Goal: Information Seeking & Learning: Find specific fact

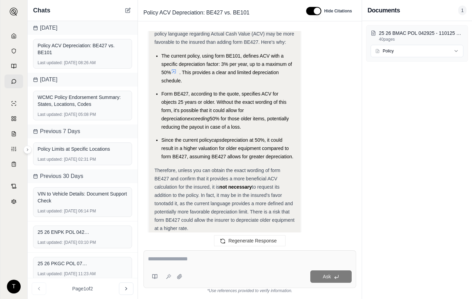
scroll to position [695, 0]
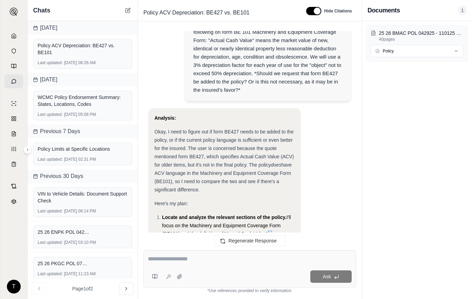
scroll to position [0, 0]
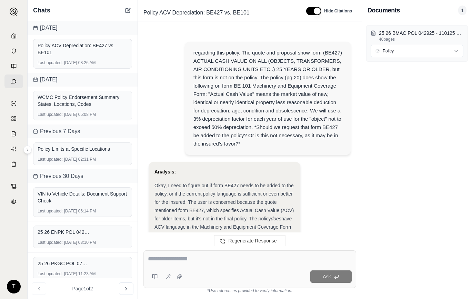
click at [216, 104] on div "regarding this policy, The quote and proposal show form (BE427) ACTUAL CASH VAL…" at bounding box center [267, 98] width 149 height 99
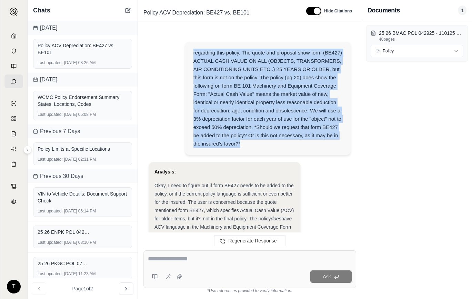
drag, startPoint x: 193, startPoint y: 53, endPoint x: 252, endPoint y: 146, distance: 109.6
click at [252, 146] on div "regarding this policy, The quote and proposal show form (BE427) ACTUAL CASH VAL…" at bounding box center [267, 98] width 149 height 99
copy div "regarding this policy, The quote and proposal show form (BE427) ACTUAL CASH VAL…"
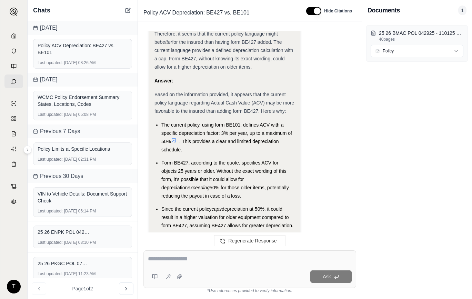
click at [186, 237] on span "Therefore, unless you can obtain the exact wording of form BE427 and confirm th…" at bounding box center [218, 248] width 126 height 22
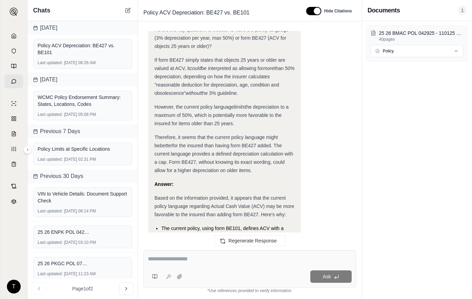
scroll to position [626, 0]
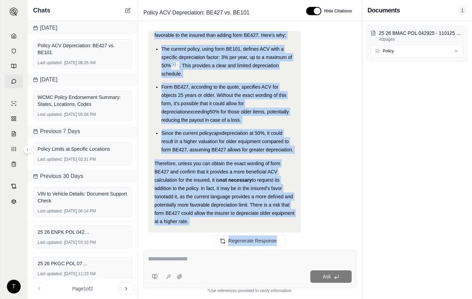
scroll to position [798, 0]
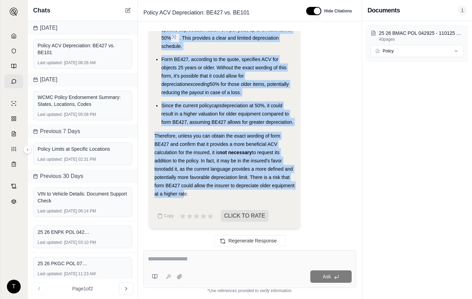
drag, startPoint x: 156, startPoint y: 149, endPoint x: 183, endPoint y: 199, distance: 56.9
copy div "Answer: Based on the information provided, it appears that the current policy l…"
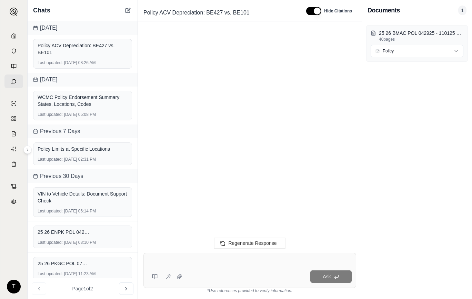
scroll to position [0, 0]
